Goal: Information Seeking & Learning: Learn about a topic

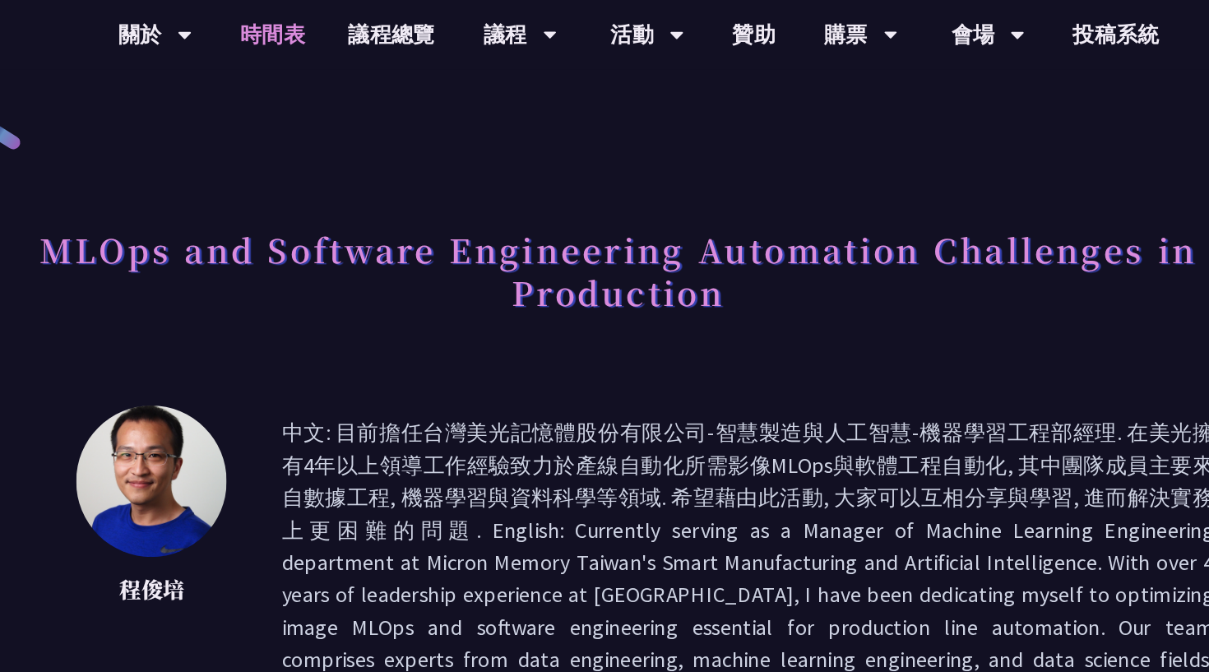
click at [301, 17] on link "時間表" at bounding box center [342, 26] width 82 height 53
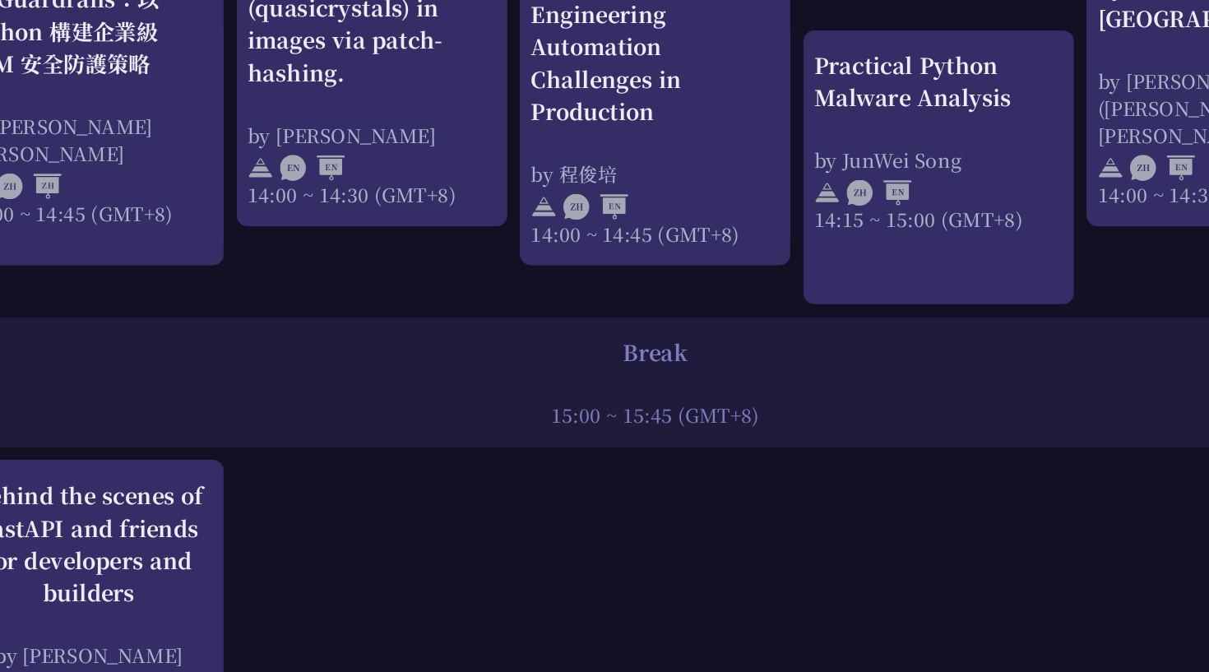
scroll to position [1782, 0]
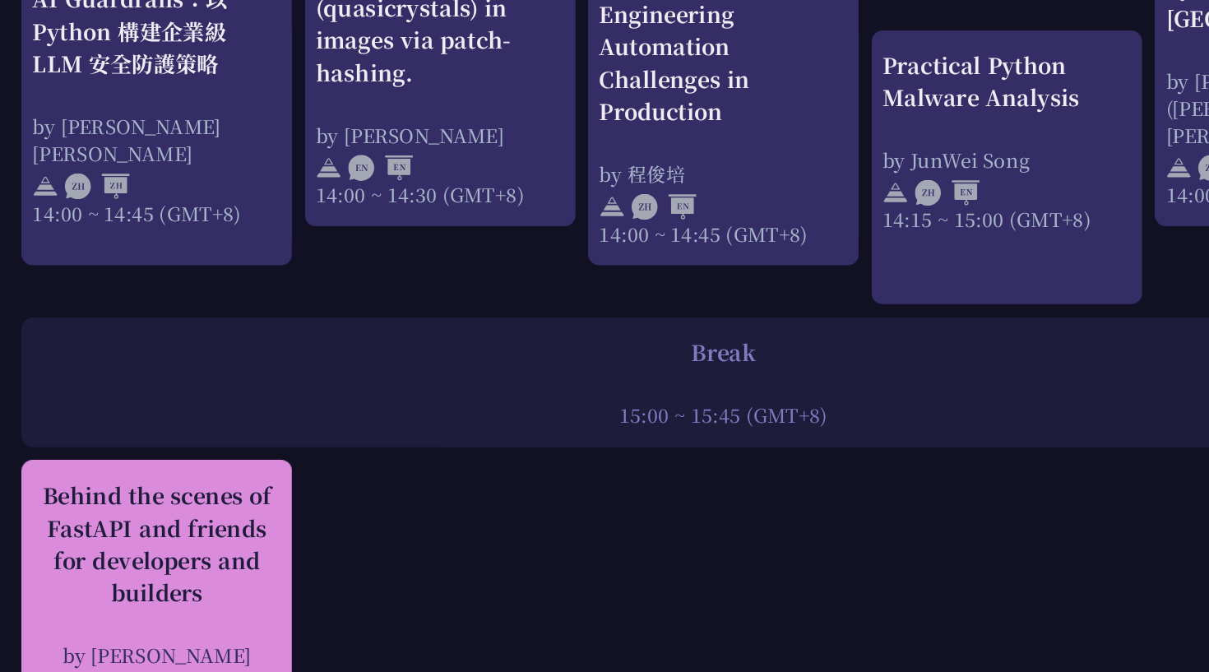
click at [141, 525] on div "Behind the scenes of FastAPI and friends for developers and builders" at bounding box center [119, 574] width 189 height 99
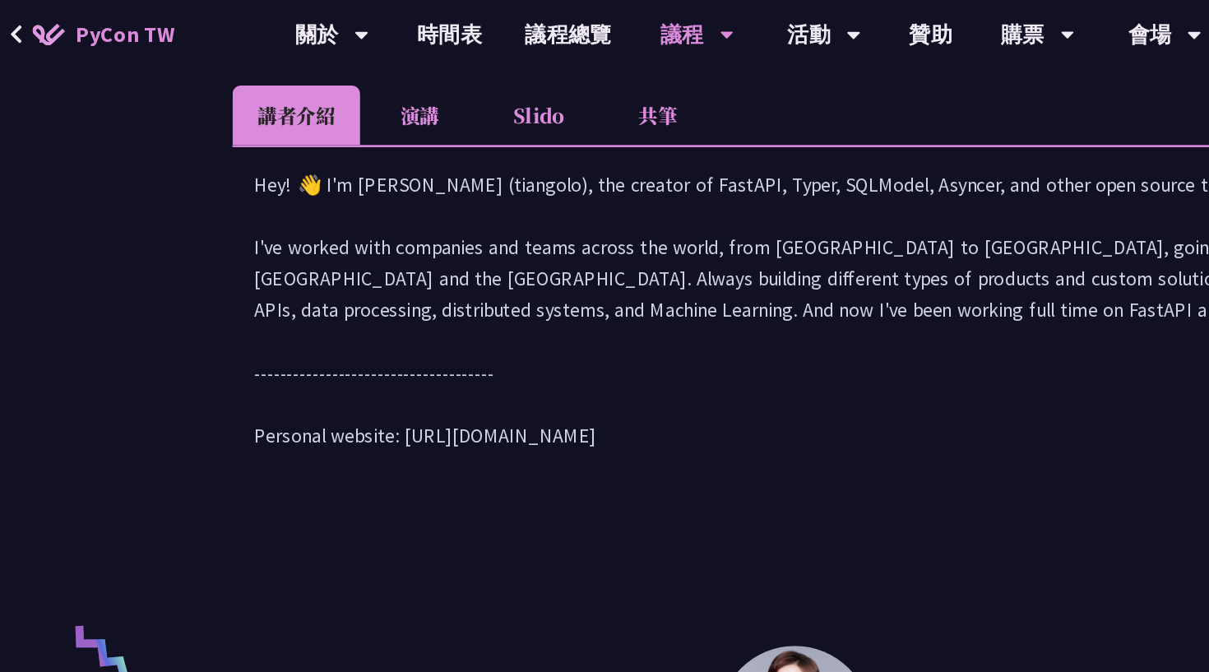
scroll to position [699, 0]
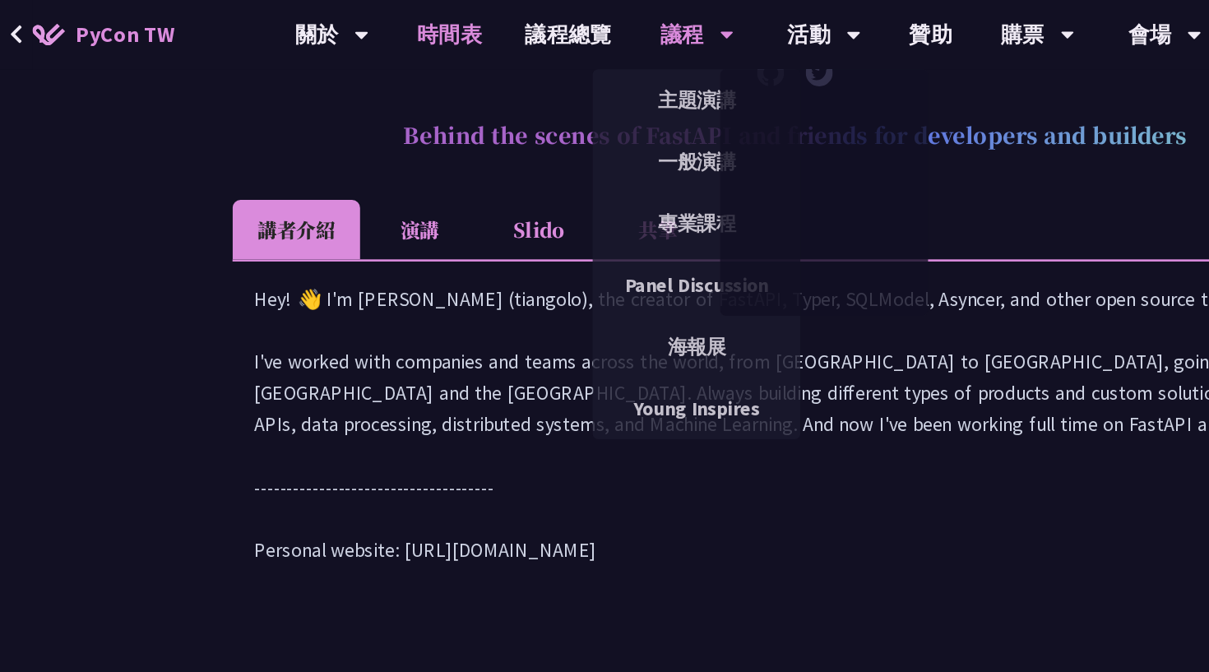
click at [342, 22] on link "時間表" at bounding box center [342, 26] width 82 height 53
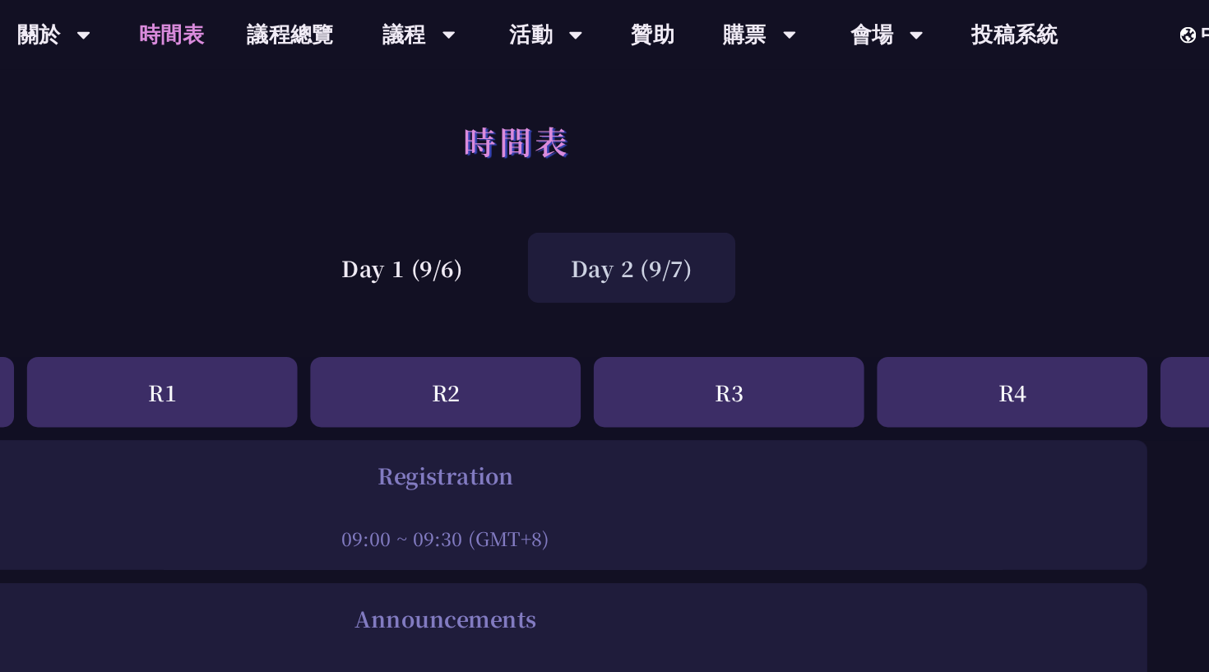
click at [613, 206] on div "Day 2 (9/7)" at bounding box center [692, 203] width 158 height 53
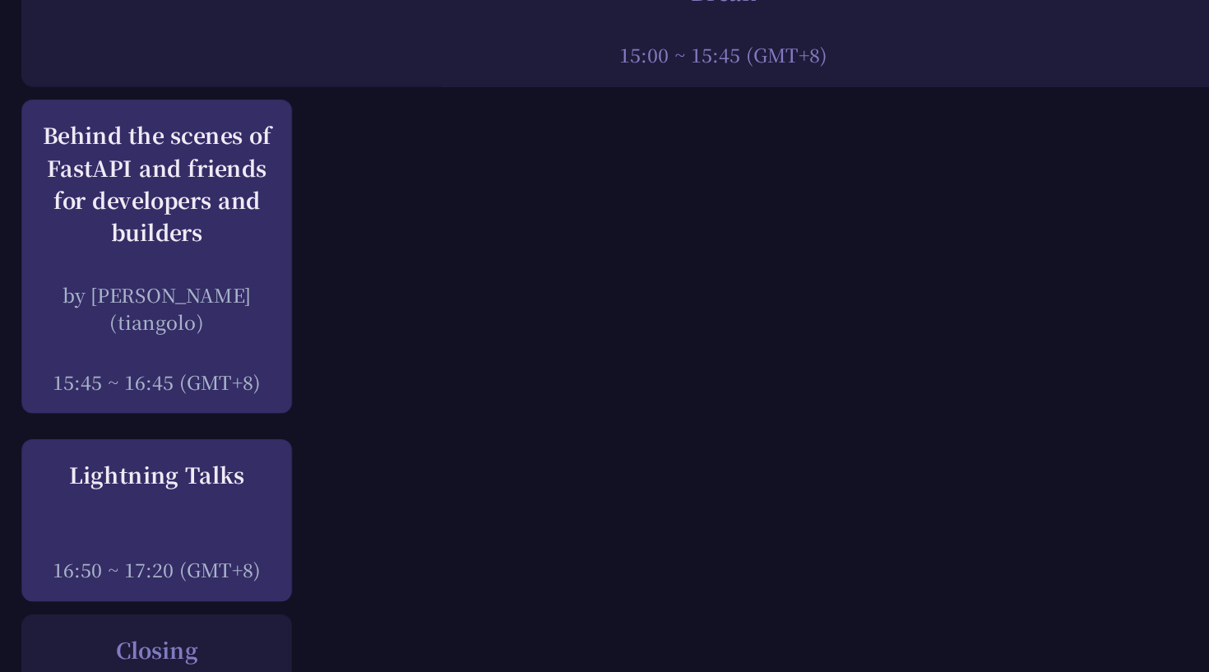
scroll to position [2075, 0]
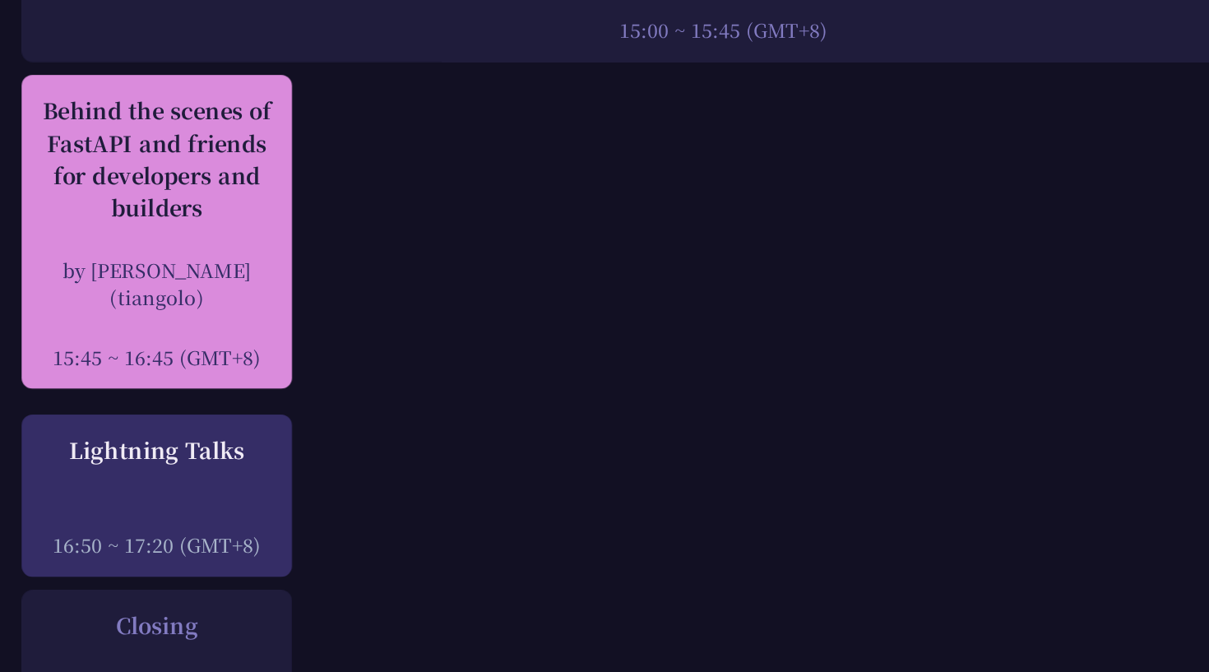
click at [163, 233] on div "Behind the scenes of FastAPI and friends for developers and builders" at bounding box center [119, 282] width 189 height 99
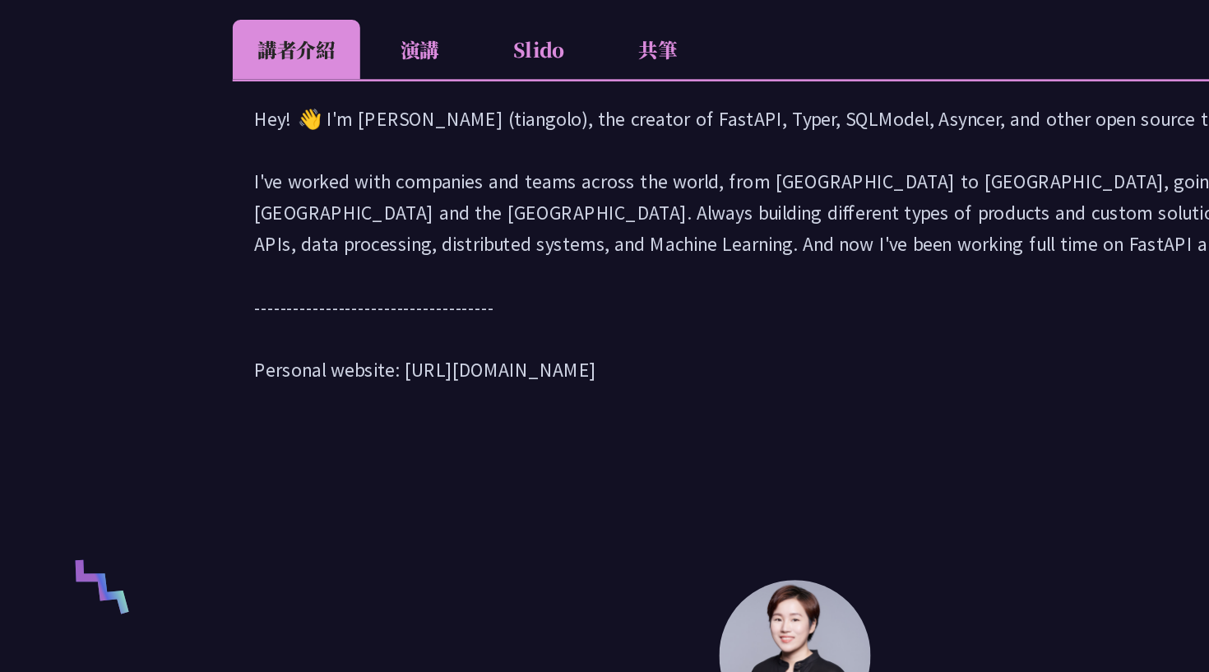
scroll to position [687, 0]
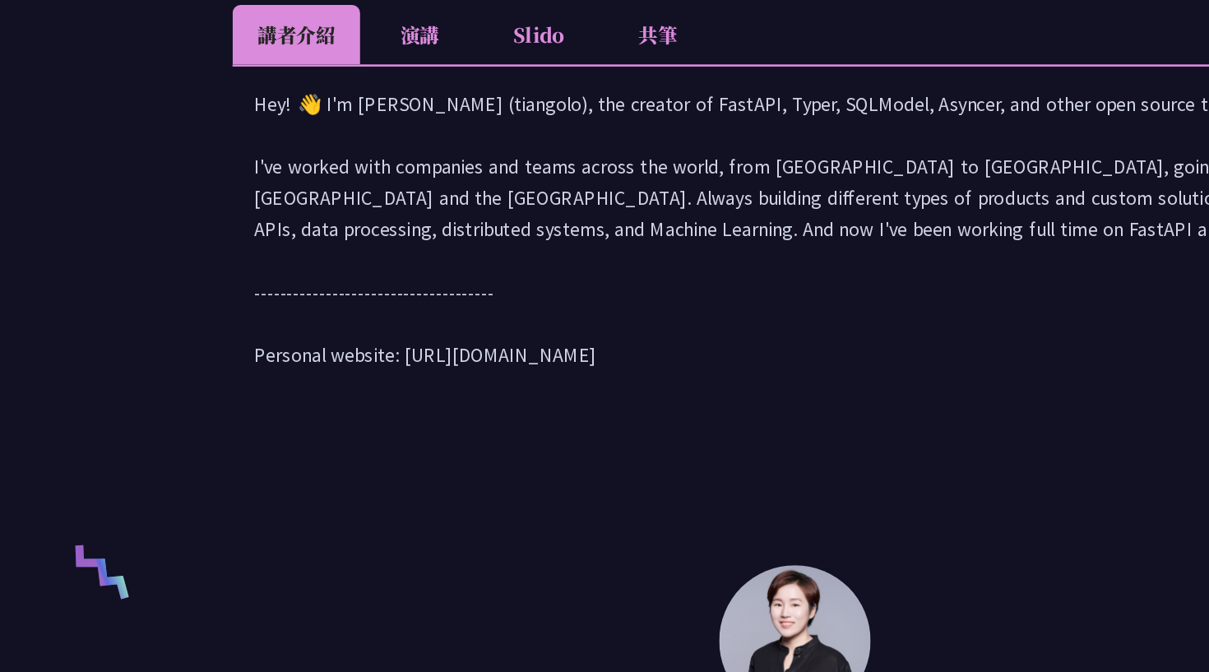
click at [496, 164] on li "共筆" at bounding box center [500, 186] width 90 height 45
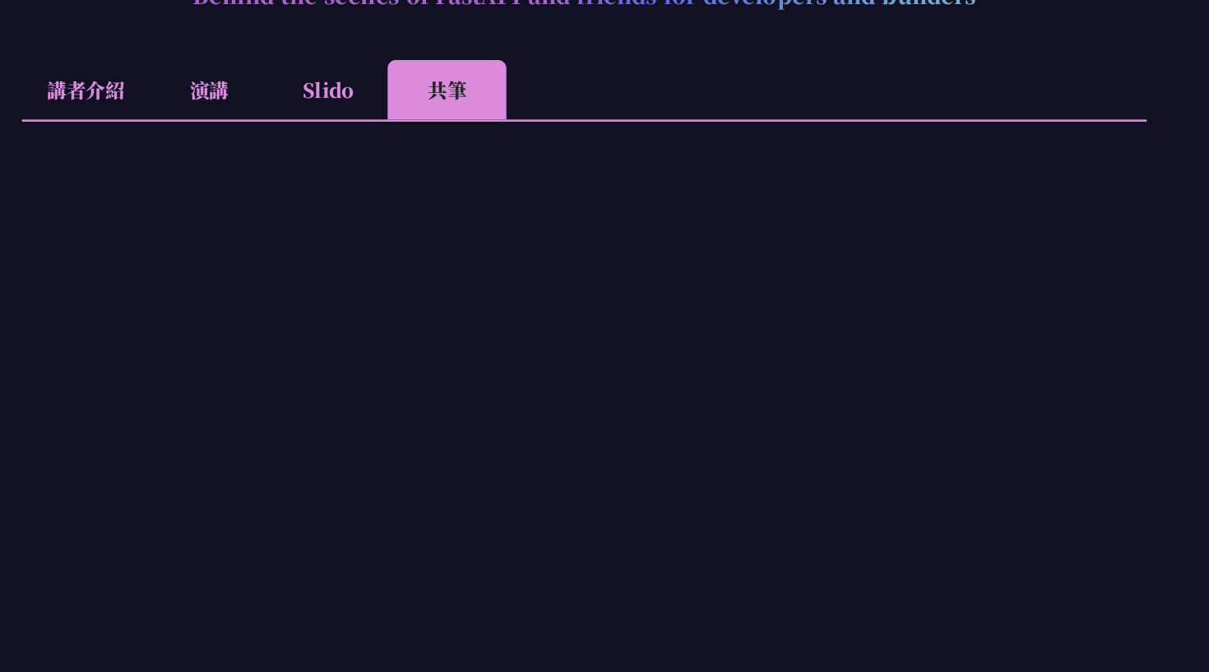
scroll to position [657, 0]
